Goal: Task Accomplishment & Management: Manage account settings

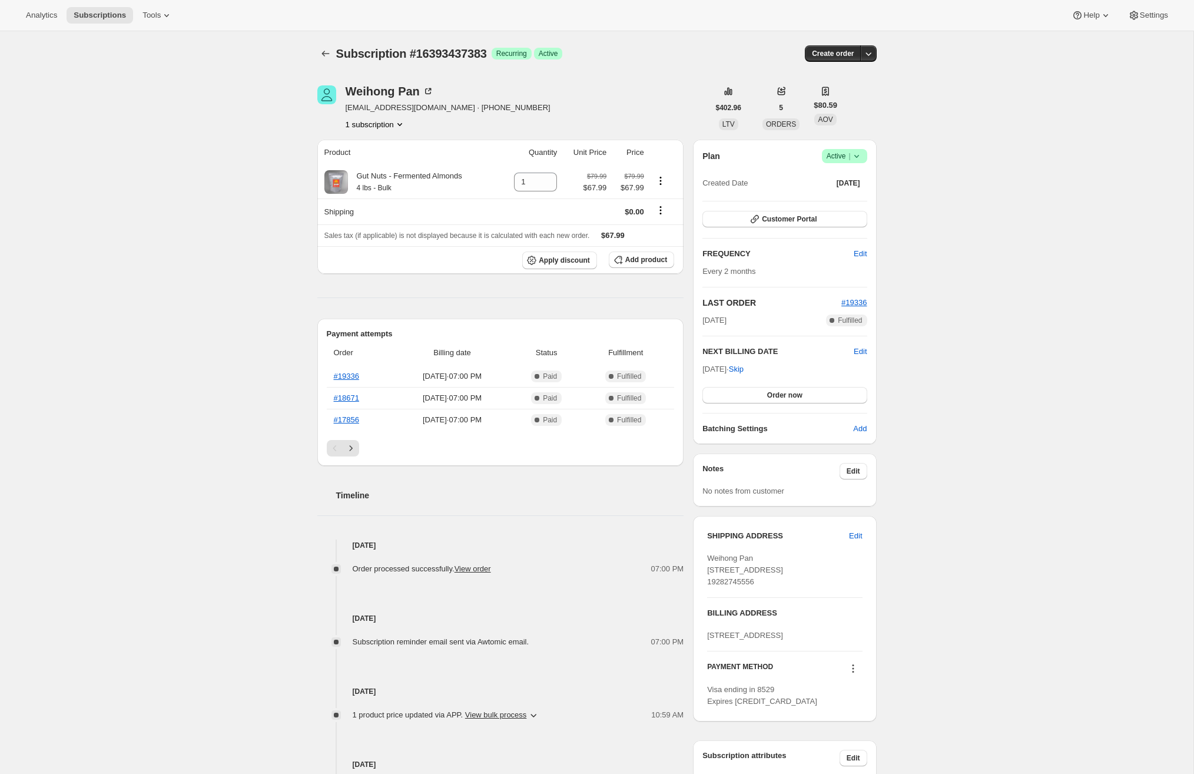
click at [858, 152] on icon at bounding box center [857, 156] width 12 height 12
click at [848, 197] on span "Cancel subscription" at bounding box center [841, 198] width 67 height 9
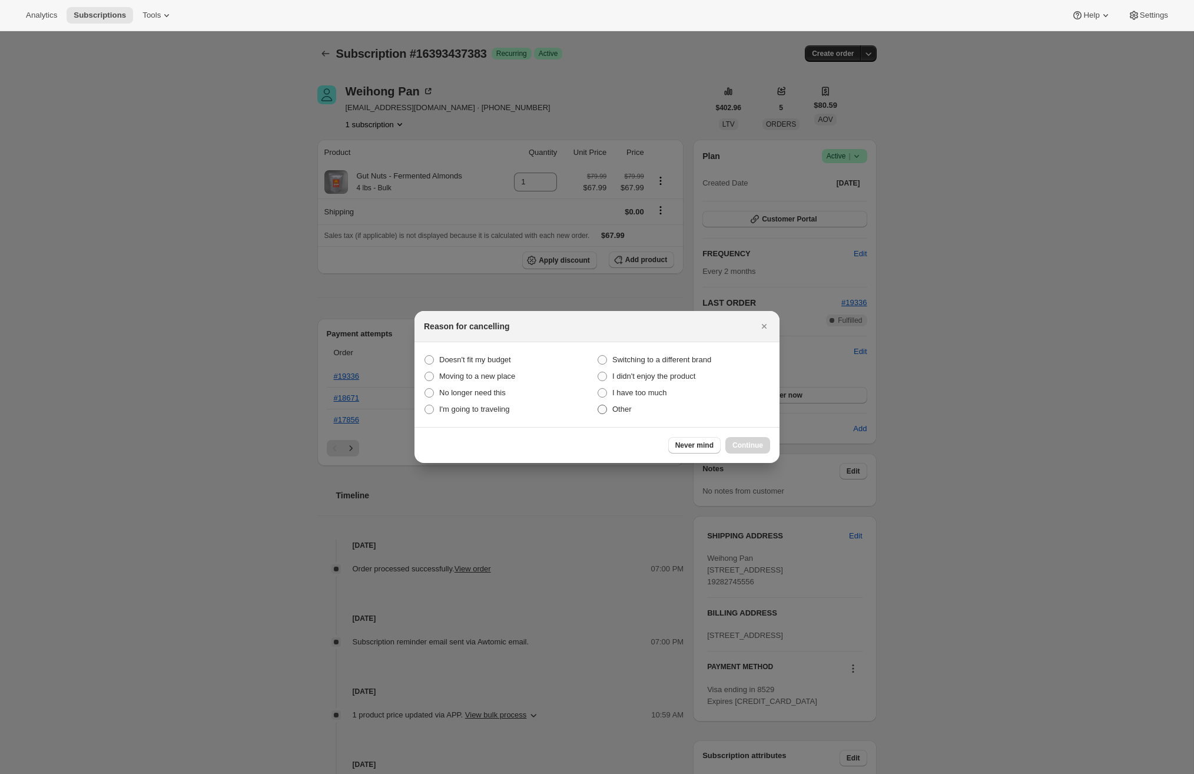
click at [613, 409] on span "Other" at bounding box center [621, 408] width 19 height 9
click at [598, 405] on input "Other" at bounding box center [598, 404] width 1 height 1
radio input "true"
click at [743, 443] on span "Continue" at bounding box center [747, 444] width 31 height 9
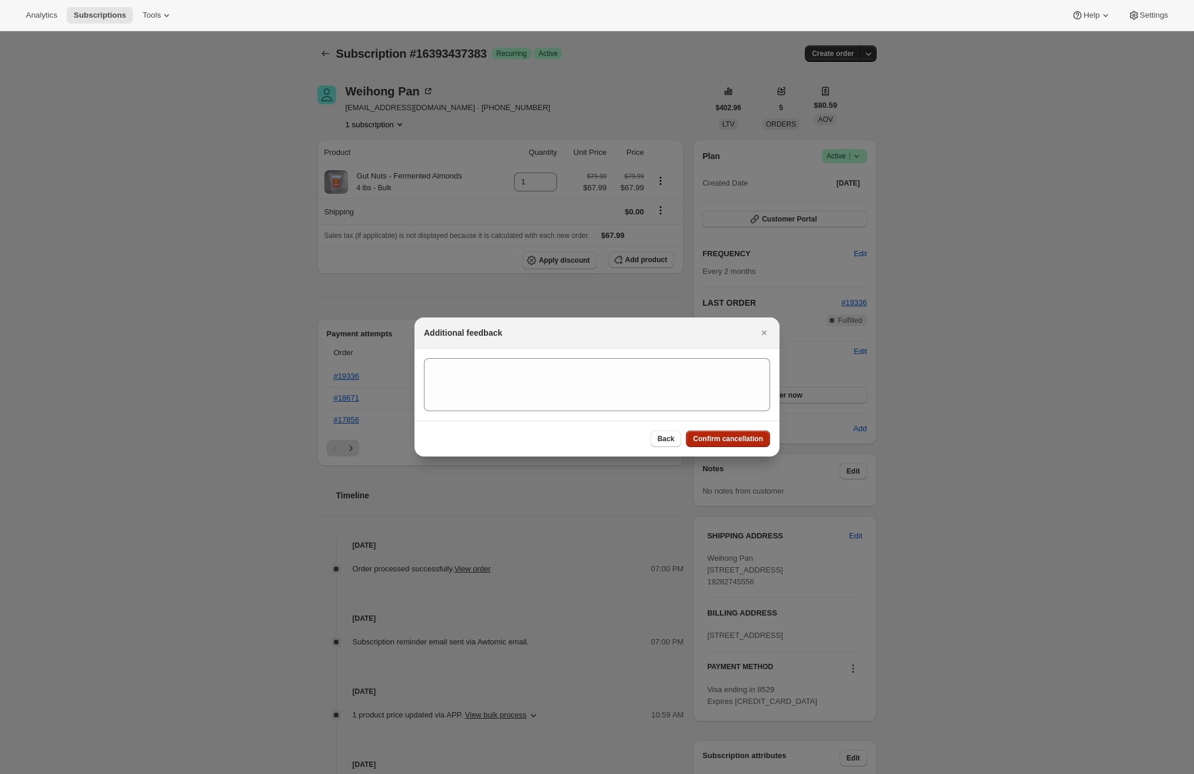
click at [727, 436] on span "Confirm cancellation" at bounding box center [728, 438] width 70 height 9
